Goal: Find contact information: Find contact information

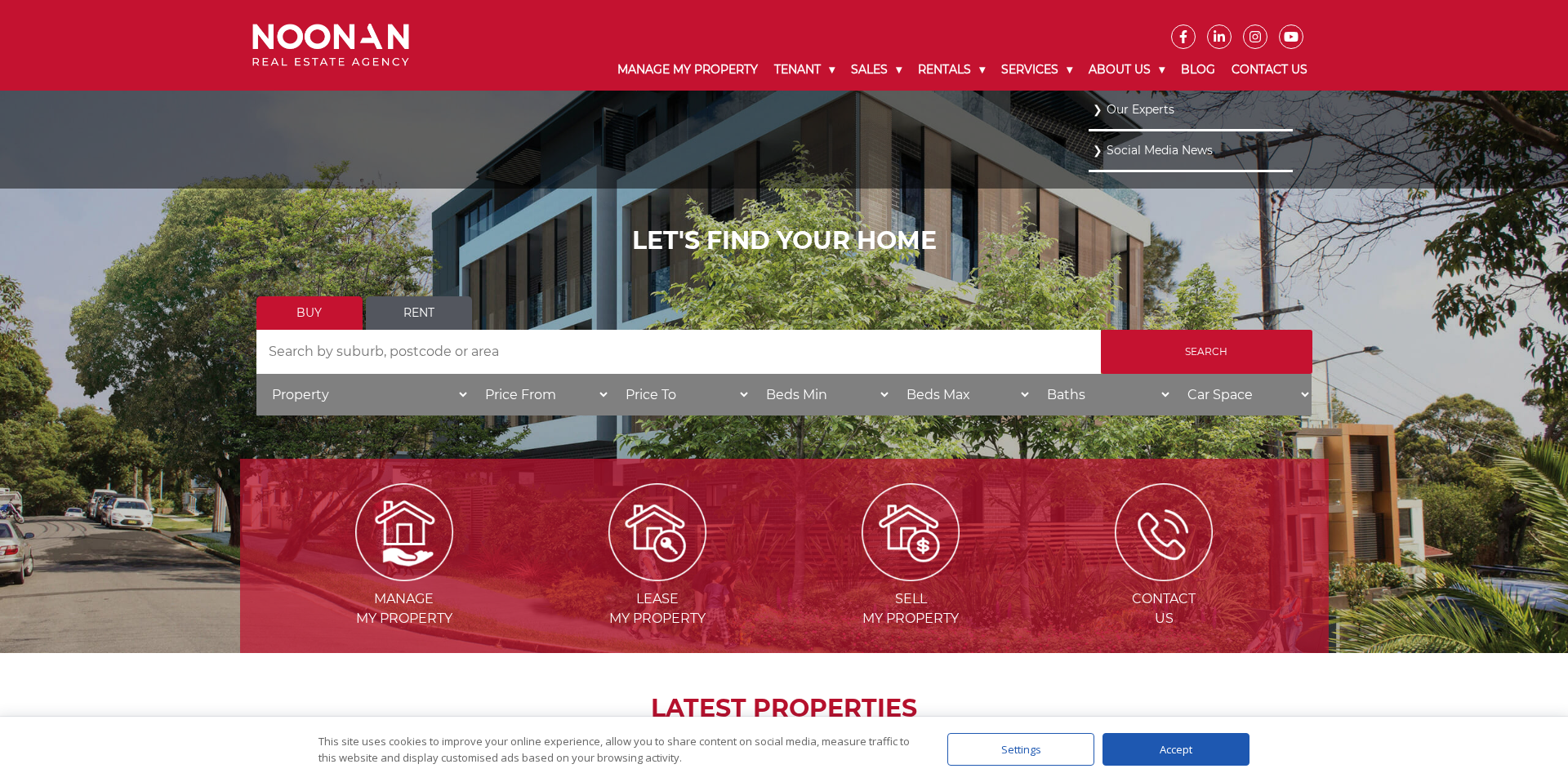
click at [1126, 113] on link "Our Experts" at bounding box center [1190, 110] width 196 height 22
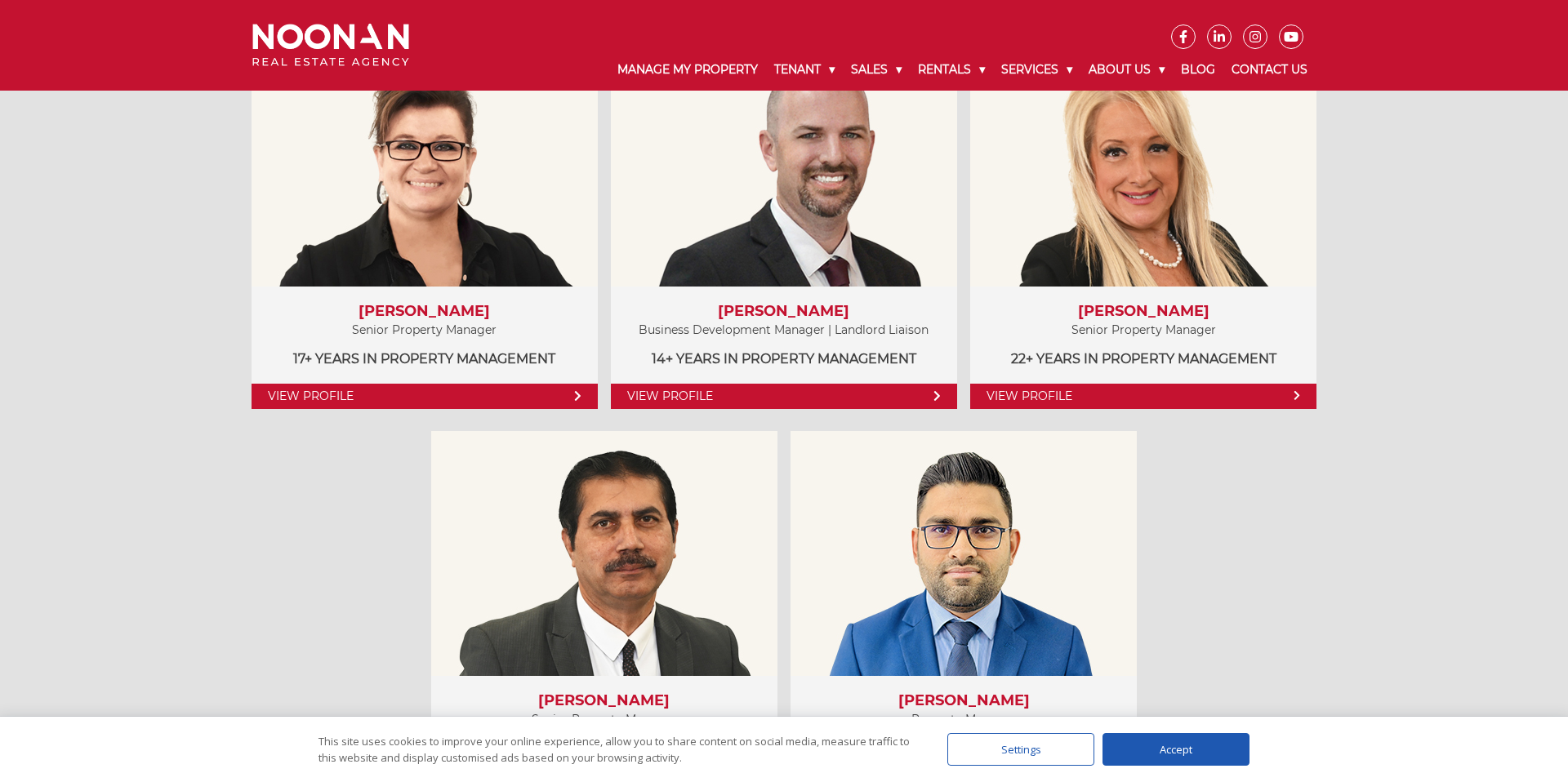
scroll to position [919, 0]
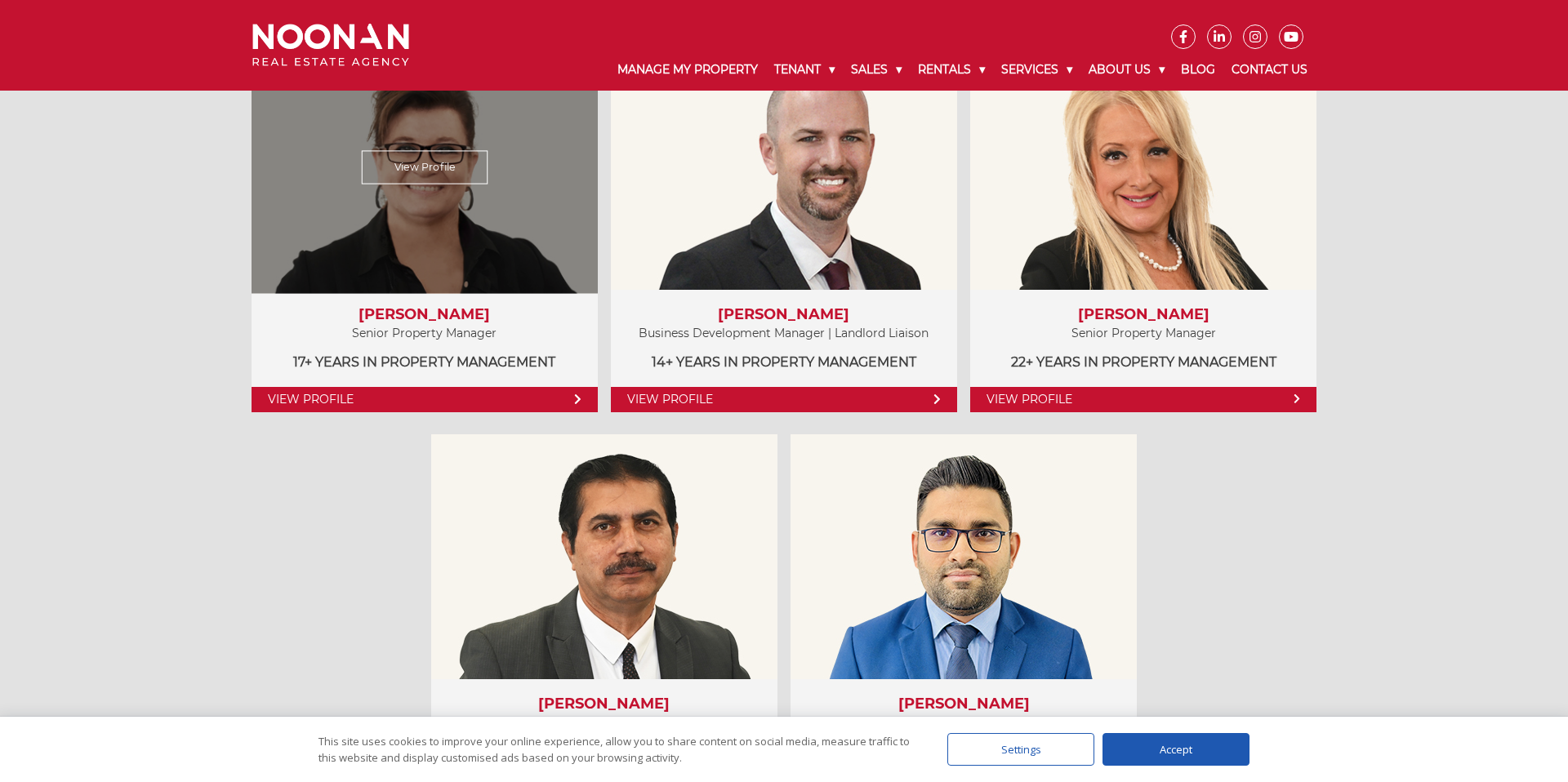
click at [451, 295] on div "Amela Sowinski Senior Property Manager 17+ years in Property Management" at bounding box center [425, 340] width 347 height 100
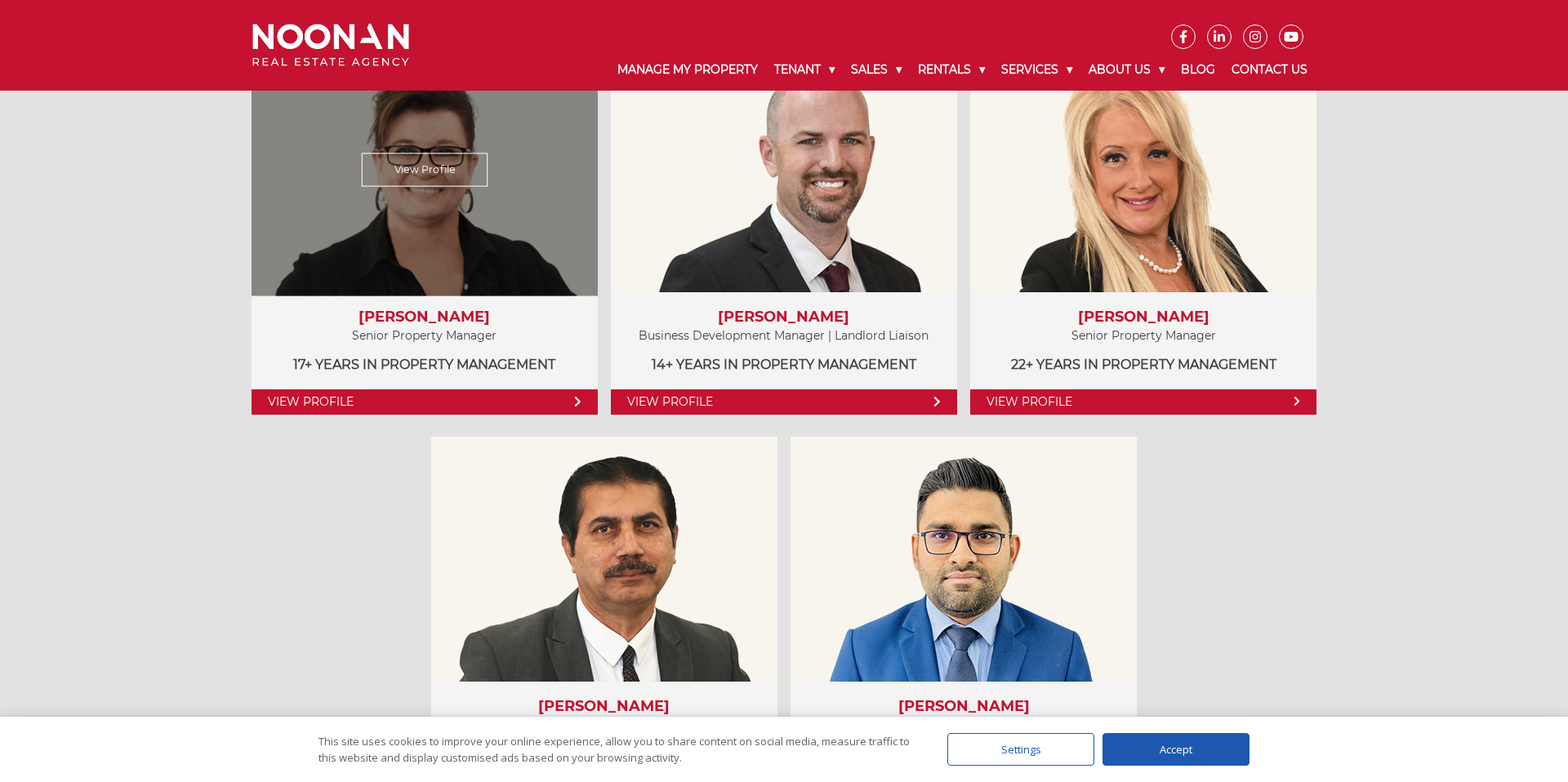
click at [451, 295] on div "View Profile Amela Sowinski Senior Property Manager 17+ years in Property Manag…" at bounding box center [425, 231] width 347 height 367
click at [406, 167] on link "View Profile" at bounding box center [424, 169] width 127 height 34
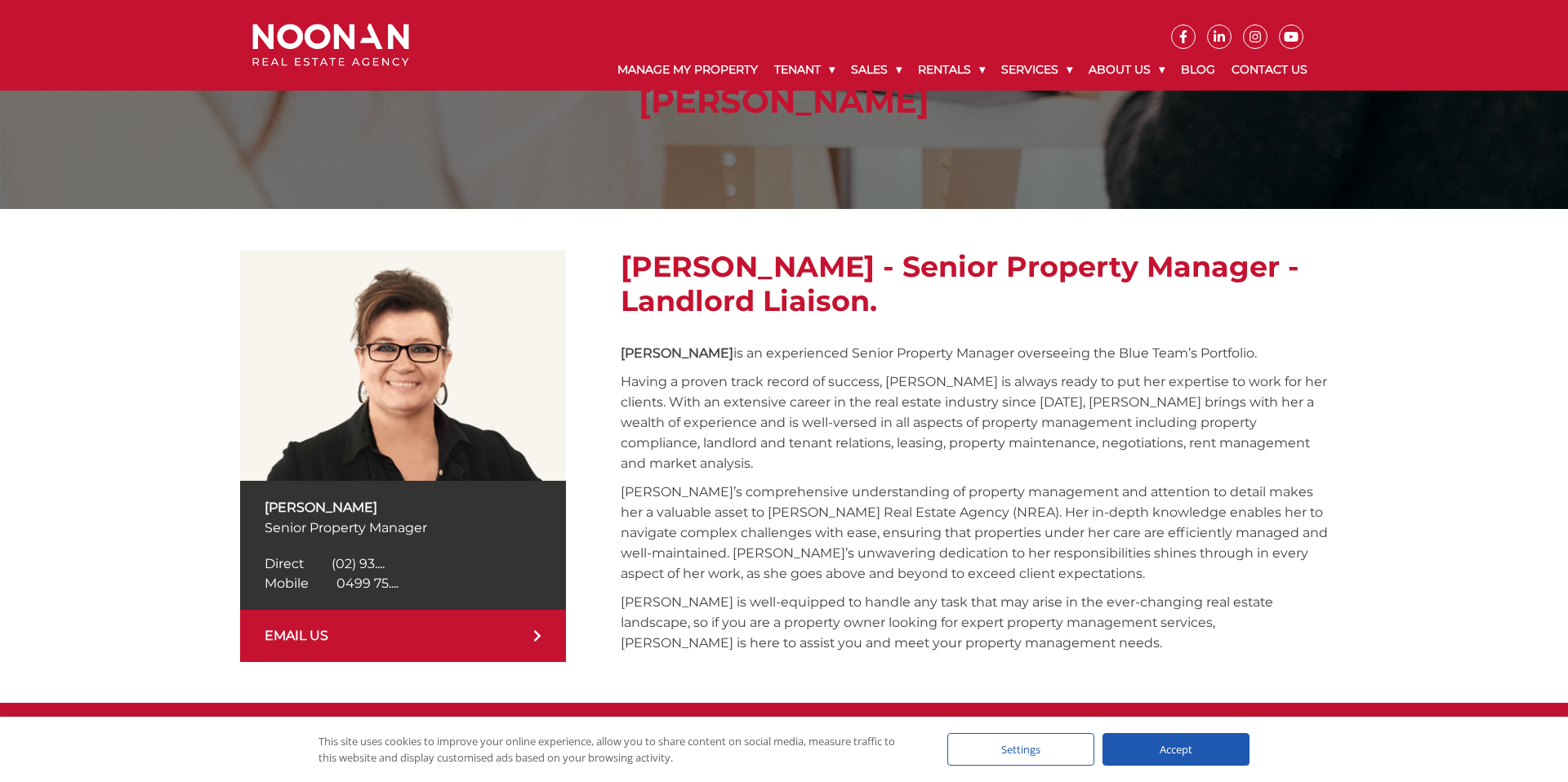
scroll to position [123, 0]
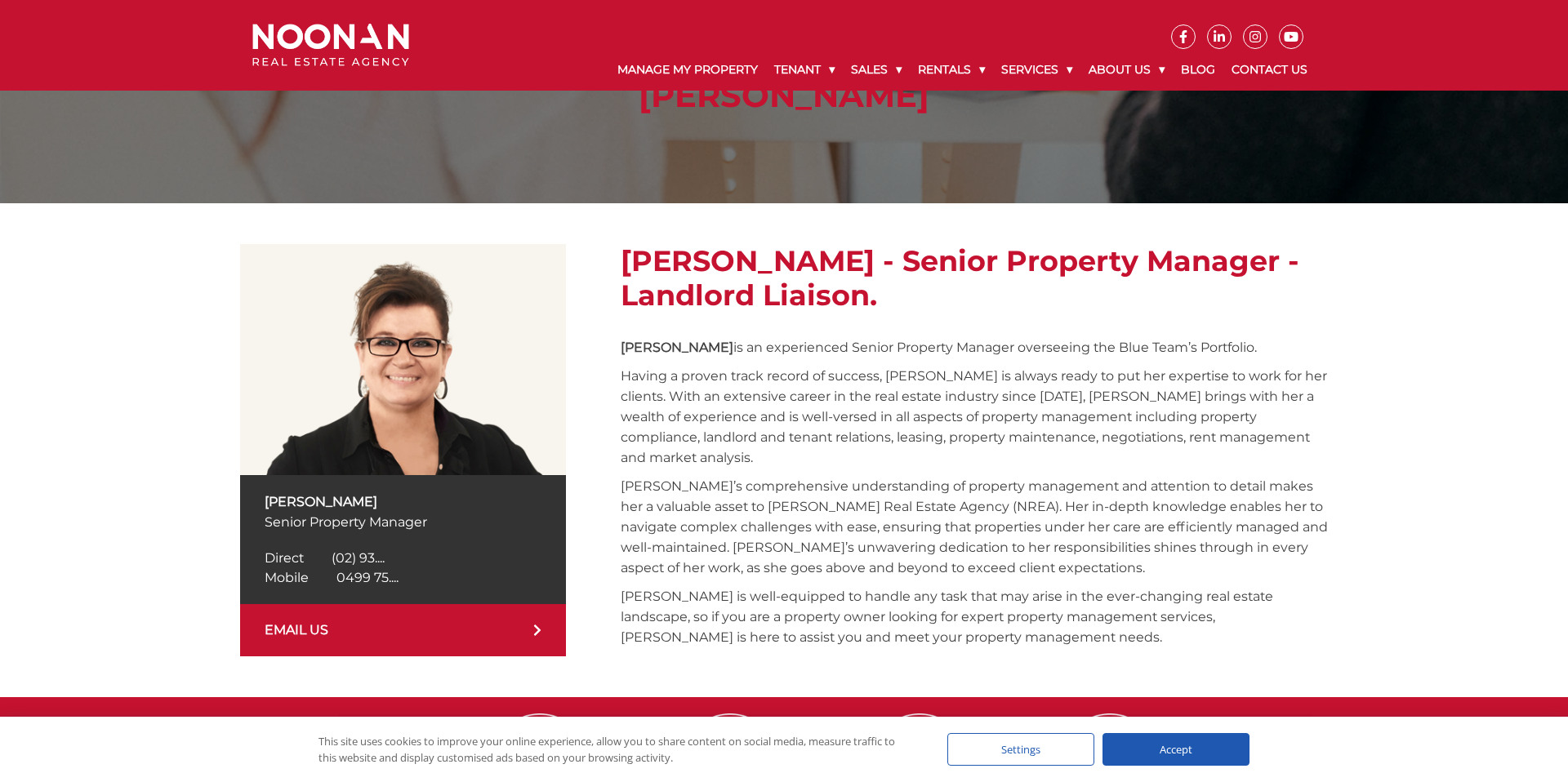
click at [395, 568] on div "Mobile [PHONE_NUMBER] Mobile 0499 75...." at bounding box center [404, 578] width 278 height 20
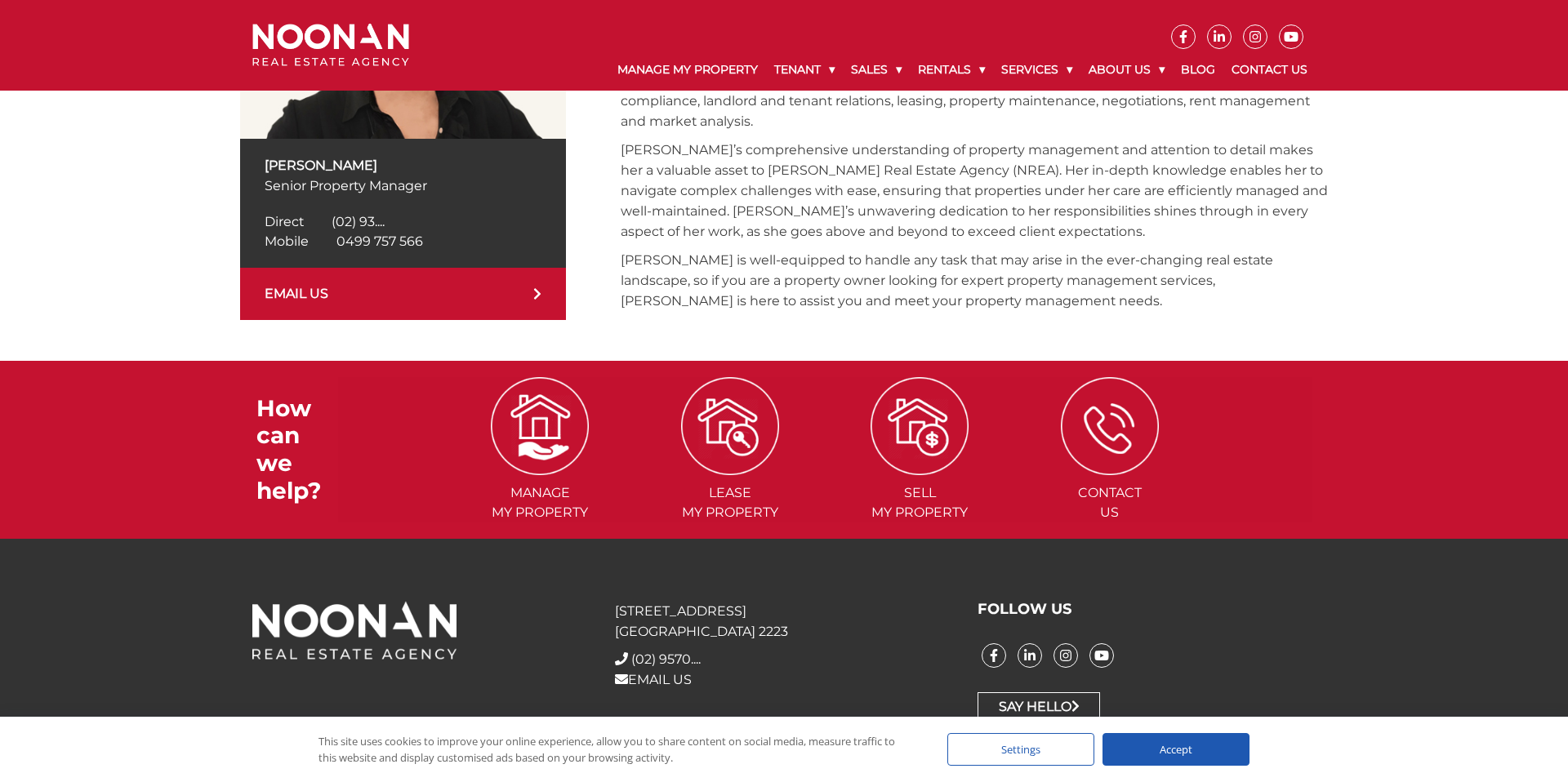
scroll to position [428, 0]
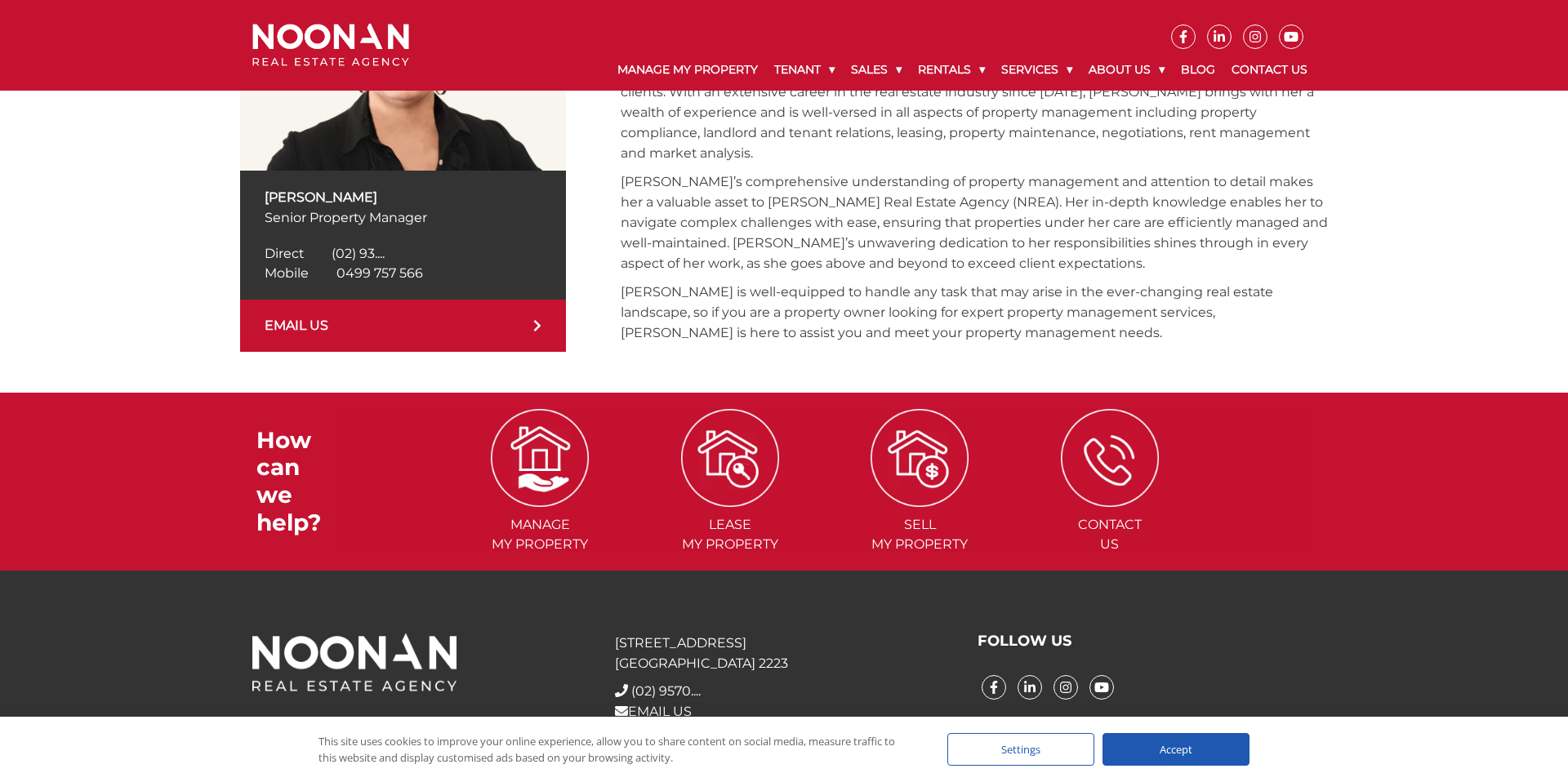
click at [342, 329] on link "EMAIL US" at bounding box center [403, 326] width 327 height 53
click at [355, 111] on img at bounding box center [403, 55] width 327 height 231
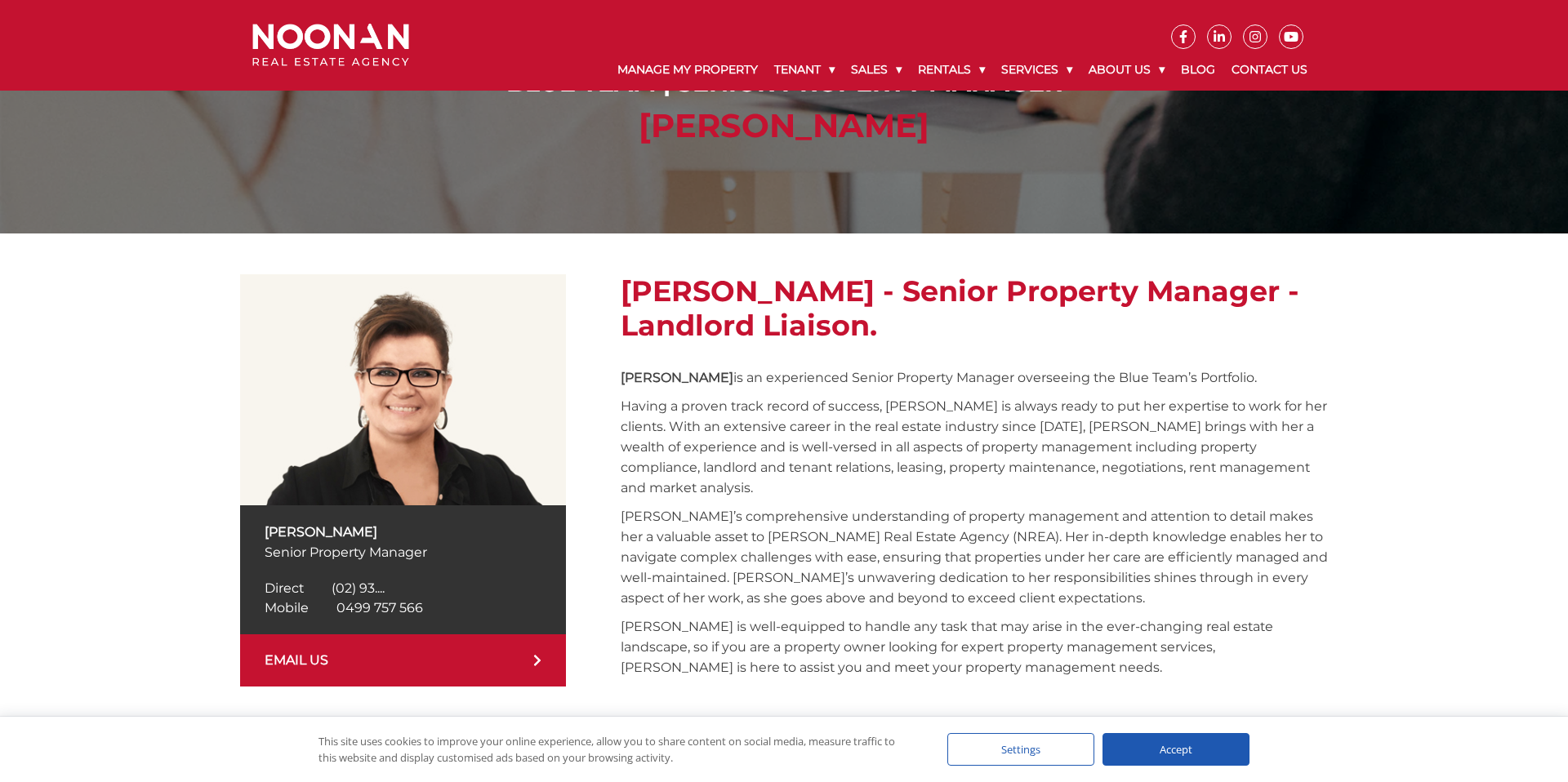
scroll to position [91, 0]
